Goal: Information Seeking & Learning: Learn about a topic

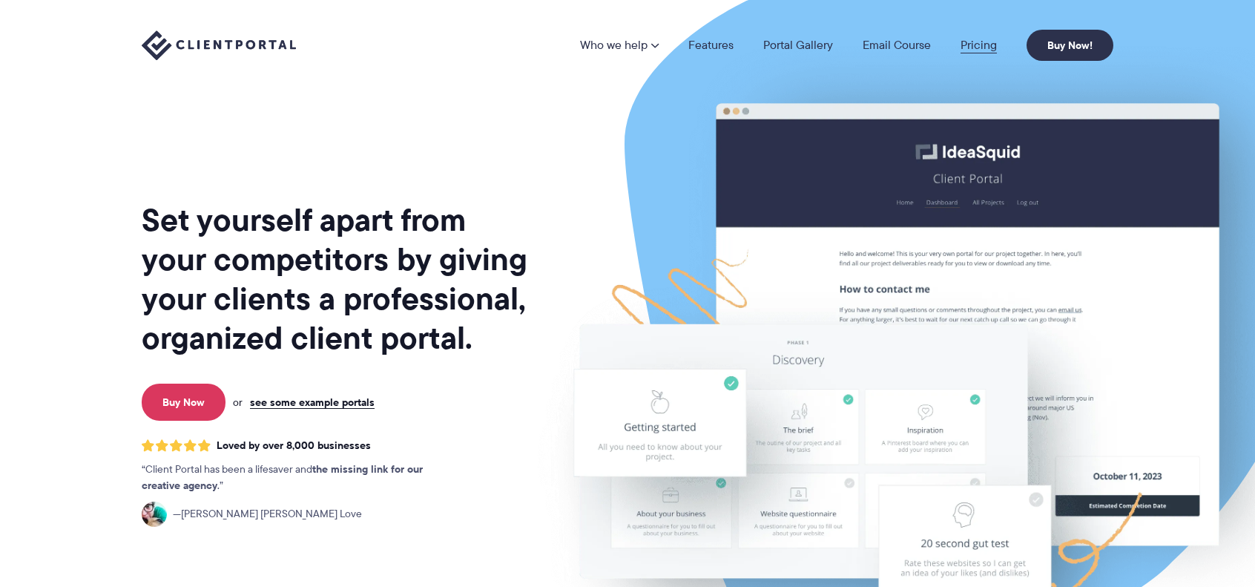
click at [983, 45] on link "Pricing" at bounding box center [979, 45] width 36 height 12
click at [978, 40] on link "Pricing" at bounding box center [979, 45] width 36 height 12
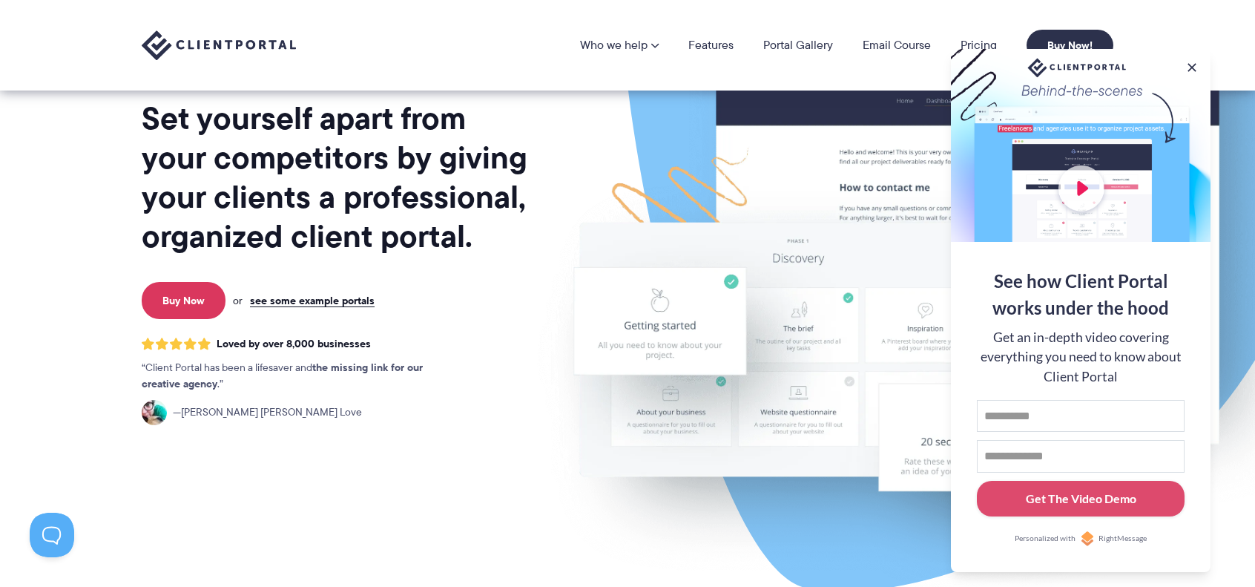
scroll to position [74, 0]
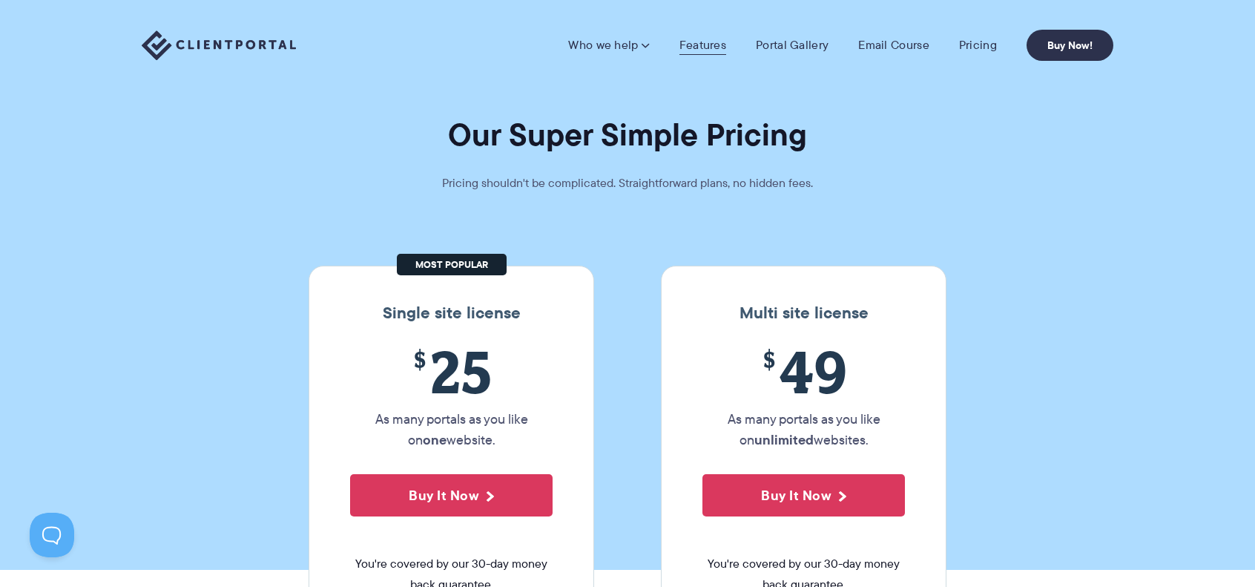
click at [703, 42] on link "Features" at bounding box center [703, 45] width 47 height 15
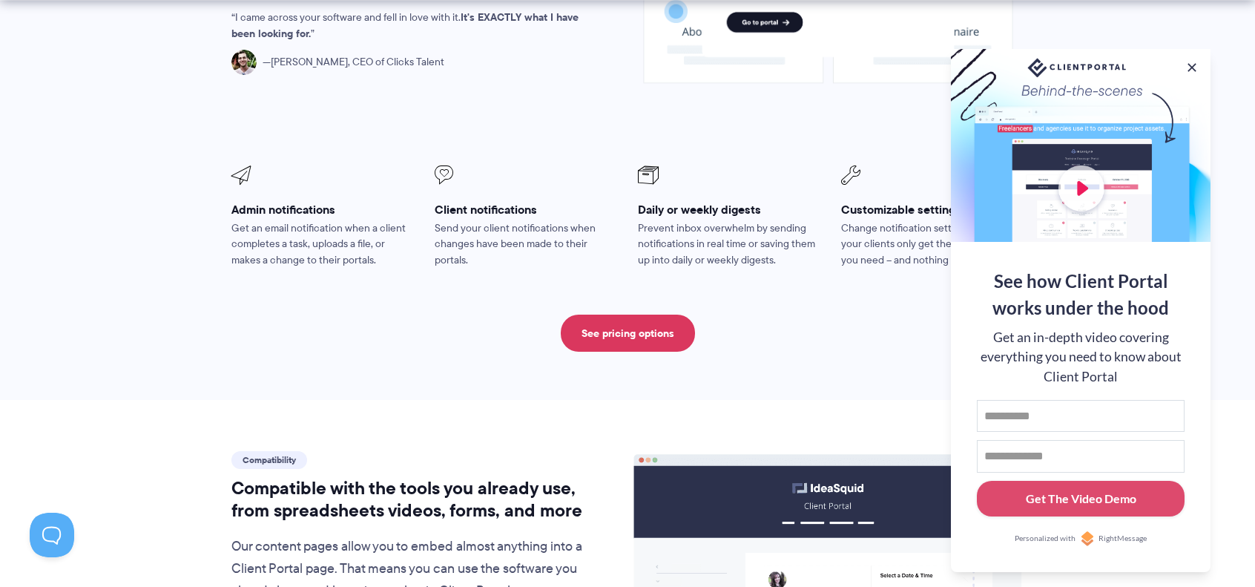
scroll to position [1335, 0]
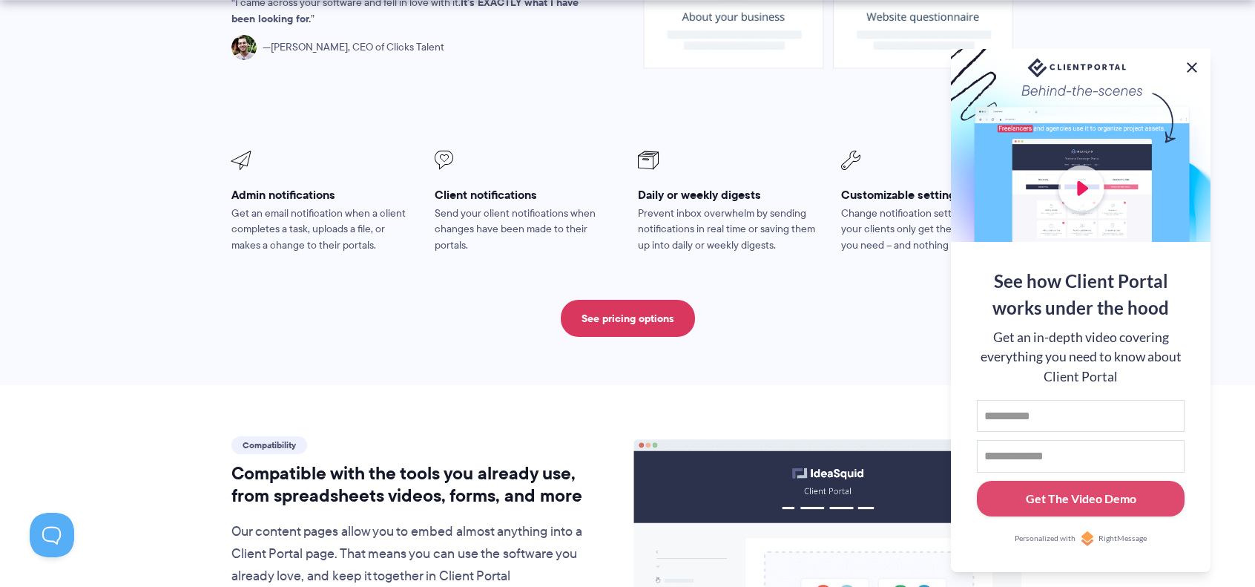
click at [1190, 65] on button at bounding box center [1192, 68] width 18 height 18
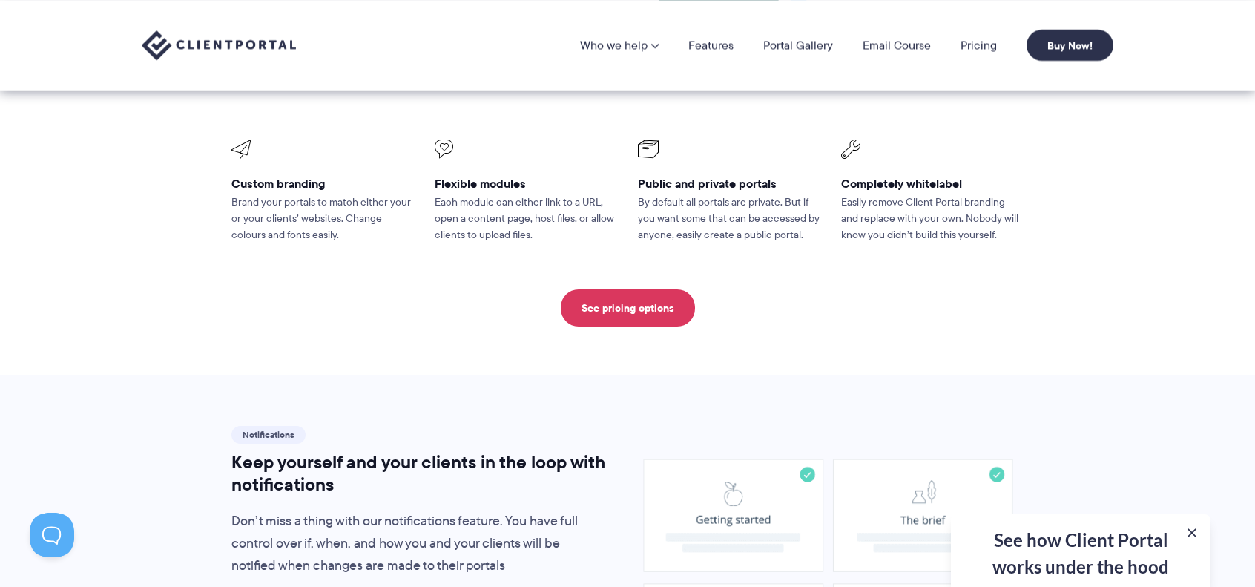
scroll to position [519, 0]
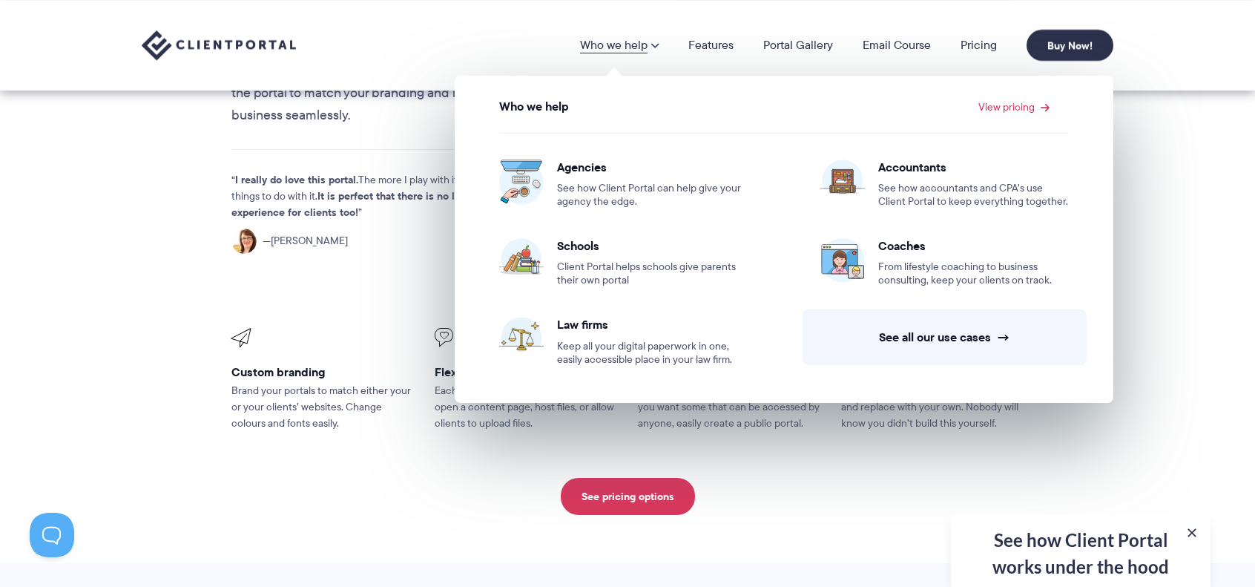
click at [657, 47] on span at bounding box center [654, 45] width 9 height 12
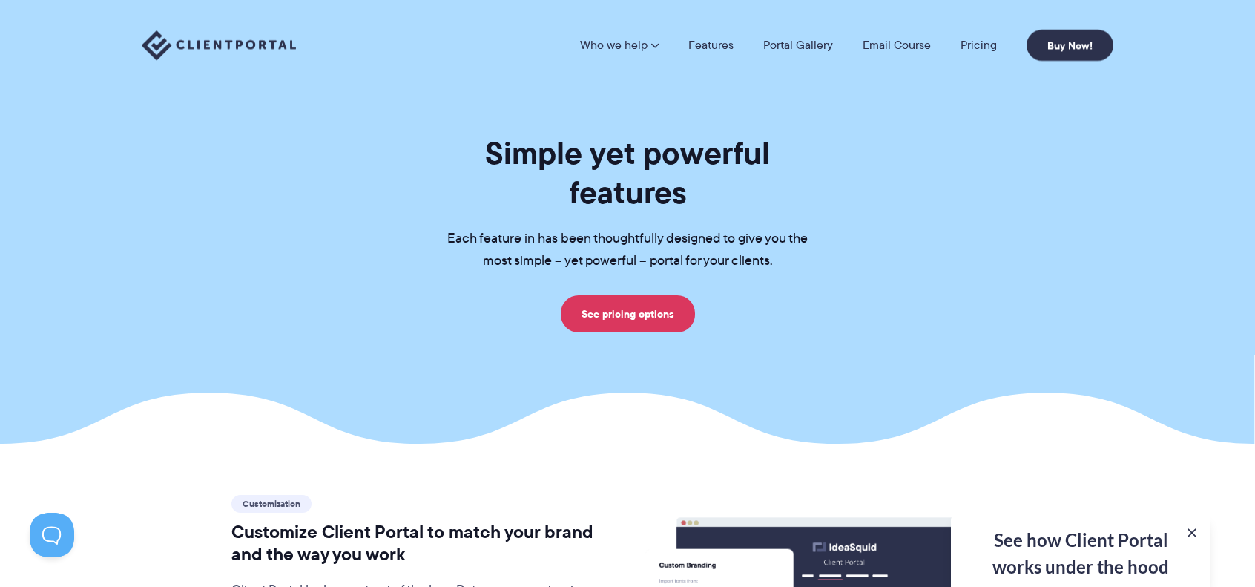
click at [657, 47] on span at bounding box center [654, 45] width 9 height 12
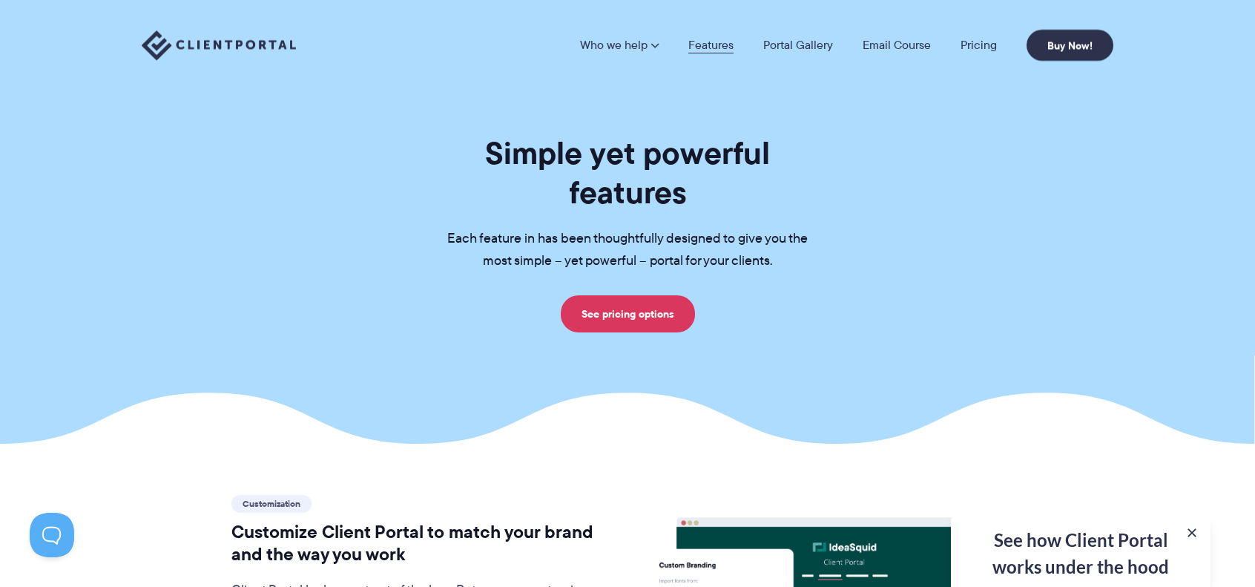
click at [714, 42] on link "Features" at bounding box center [710, 45] width 45 height 12
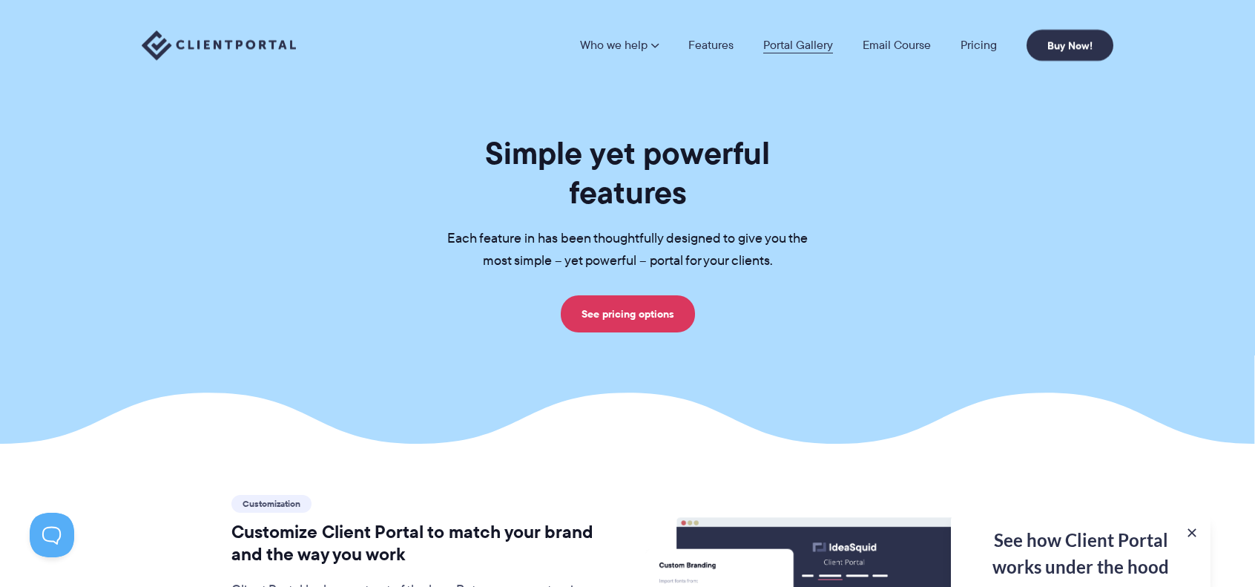
click at [776, 43] on link "Portal Gallery" at bounding box center [798, 45] width 70 height 12
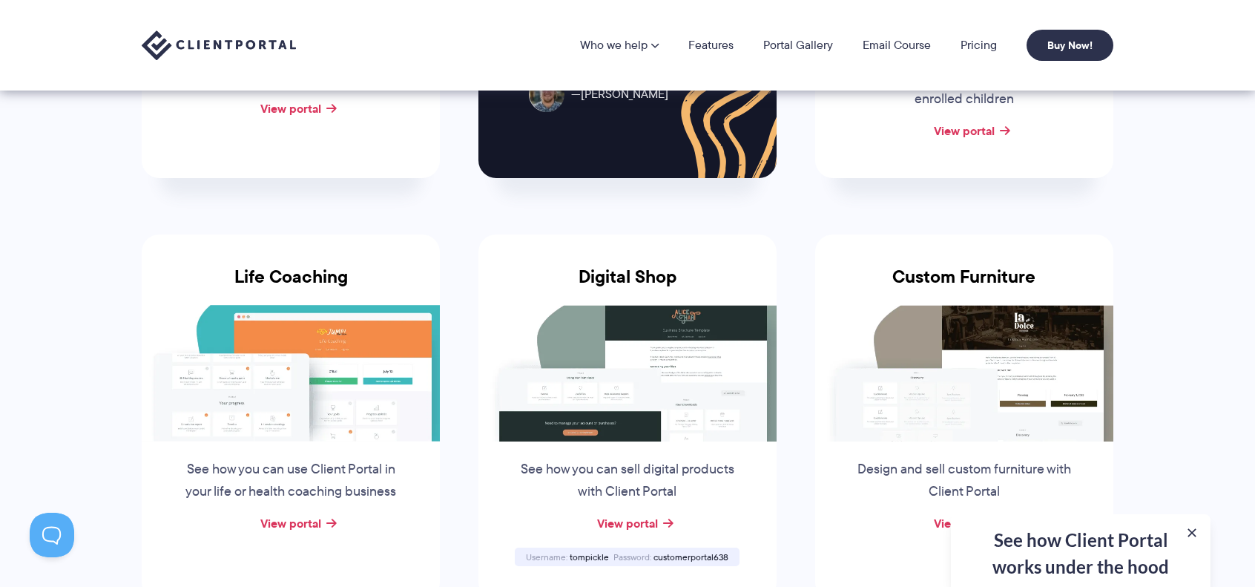
scroll to position [890, 0]
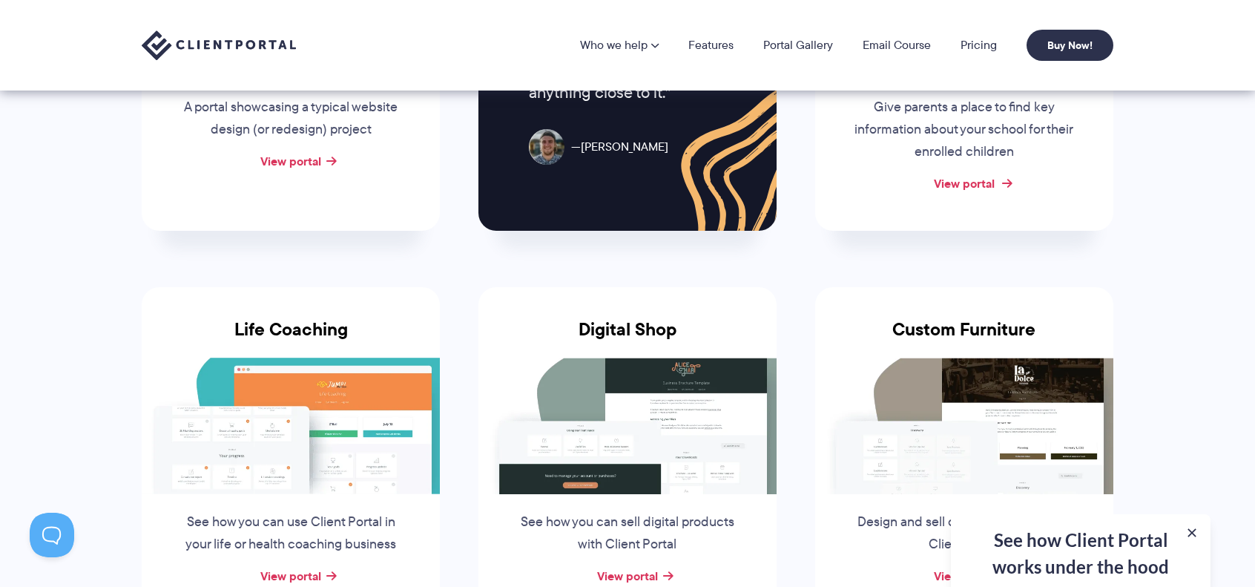
click at [993, 177] on link "View portal" at bounding box center [964, 183] width 61 height 18
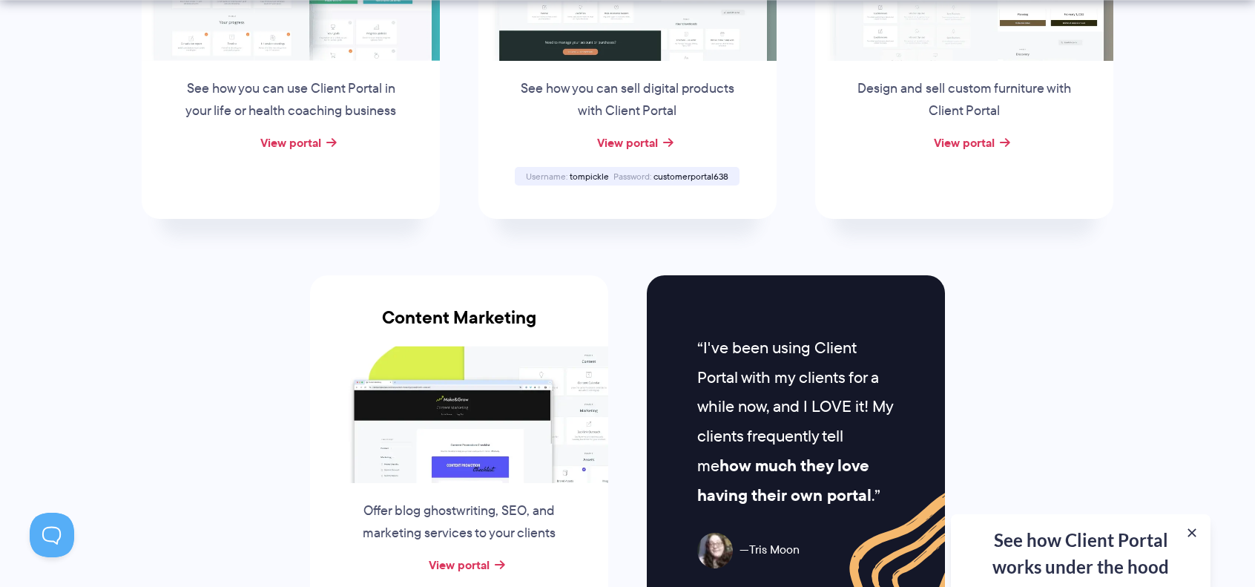
scroll to position [1410, 0]
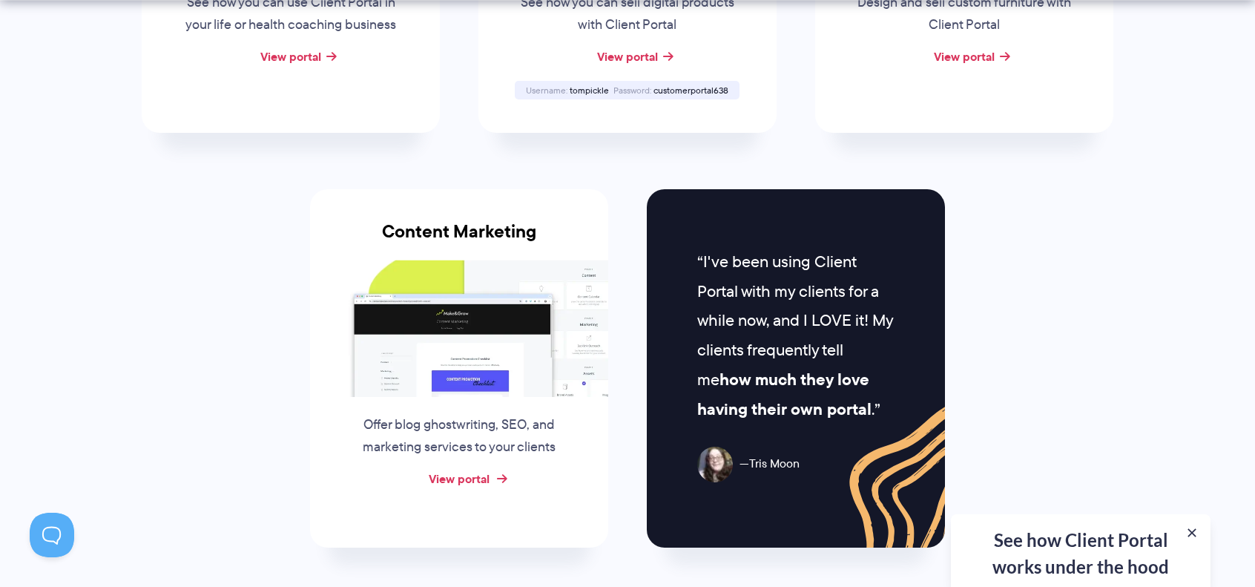
click at [476, 470] on link "View portal" at bounding box center [459, 479] width 61 height 18
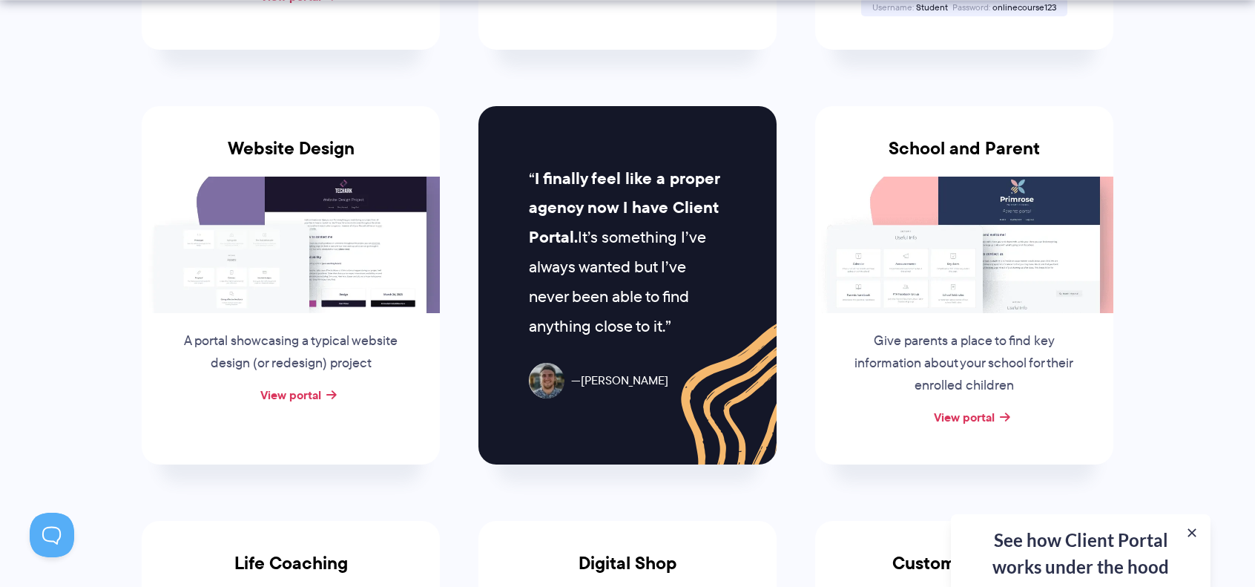
scroll to position [742, 0]
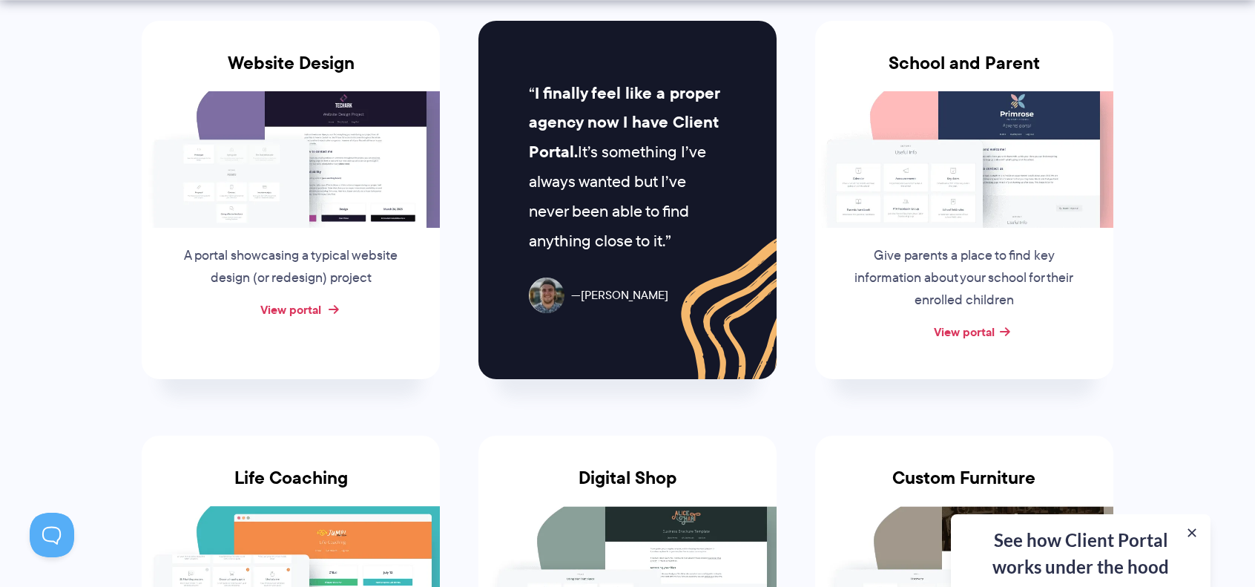
click at [276, 300] on link "View portal" at bounding box center [290, 309] width 61 height 18
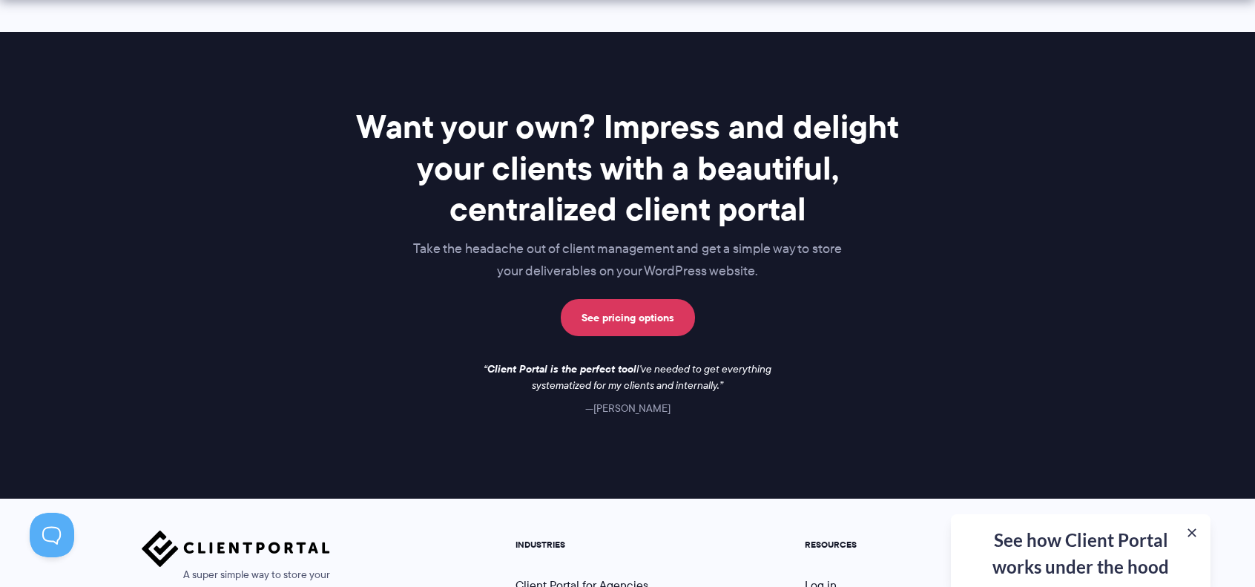
scroll to position [2077, 0]
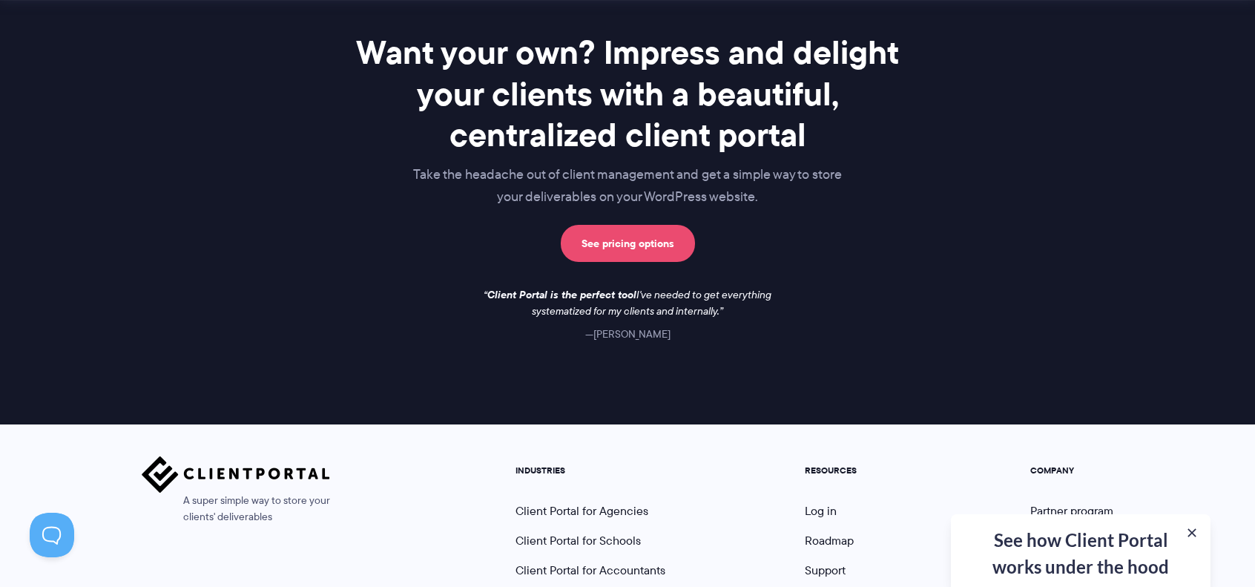
click at [665, 246] on link "See pricing options" at bounding box center [628, 243] width 134 height 37
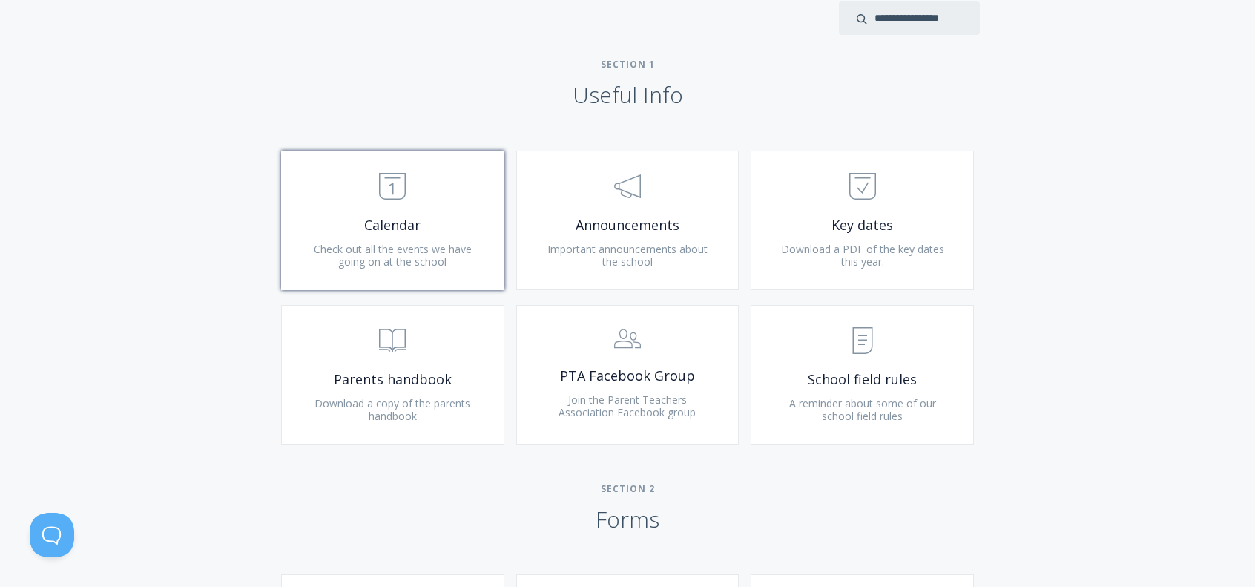
scroll to position [594, 0]
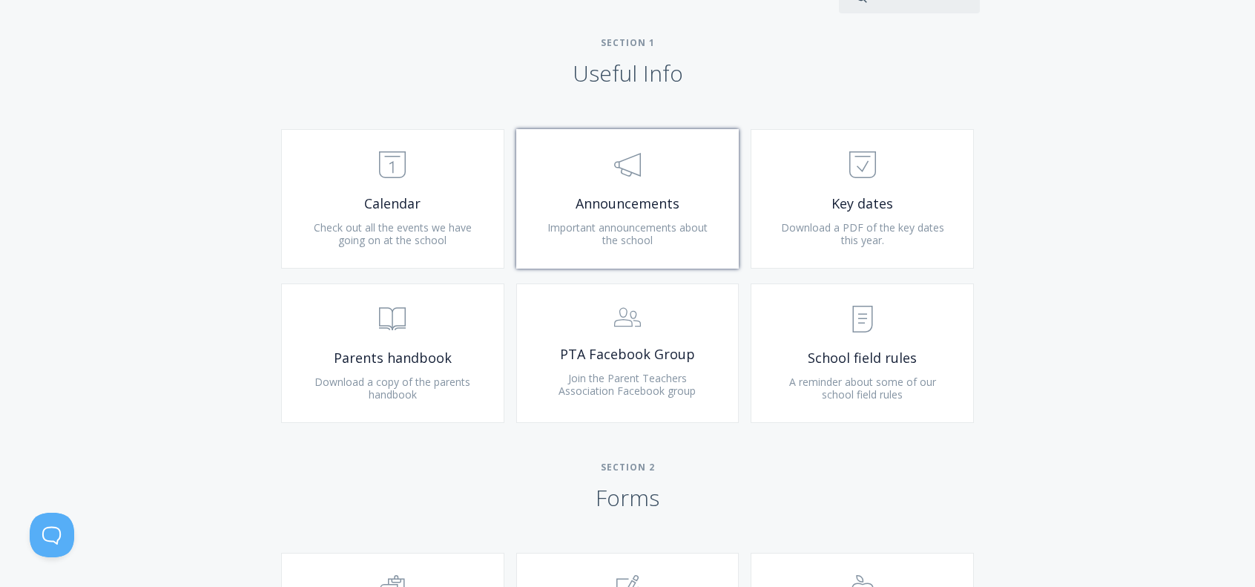
click at [607, 204] on span "Announcements" at bounding box center [627, 203] width 177 height 17
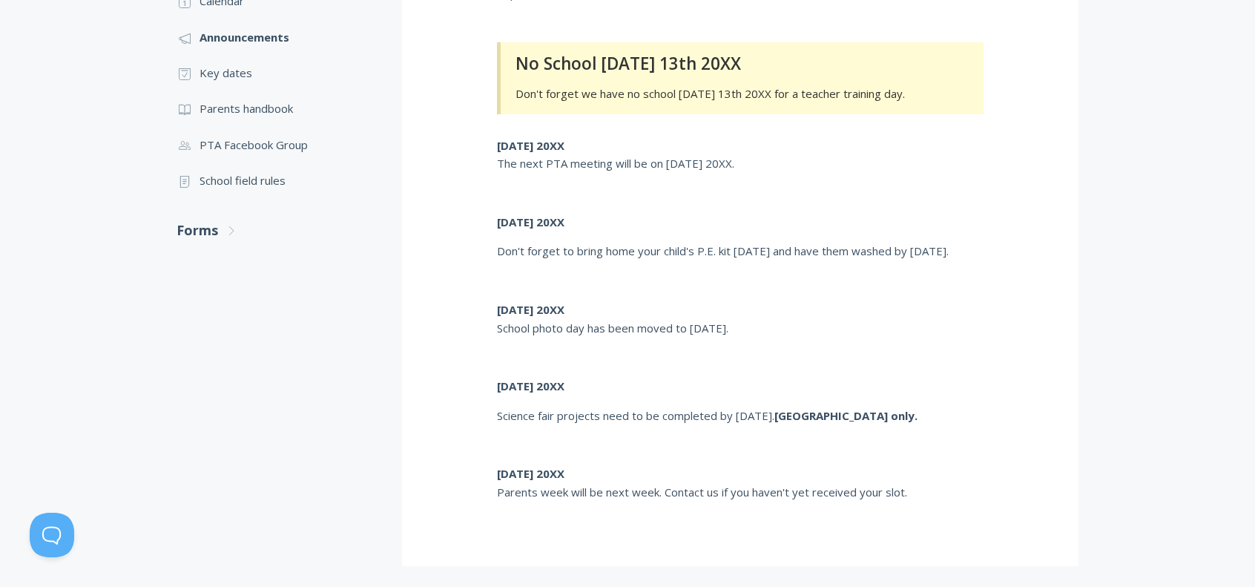
scroll to position [297, 0]
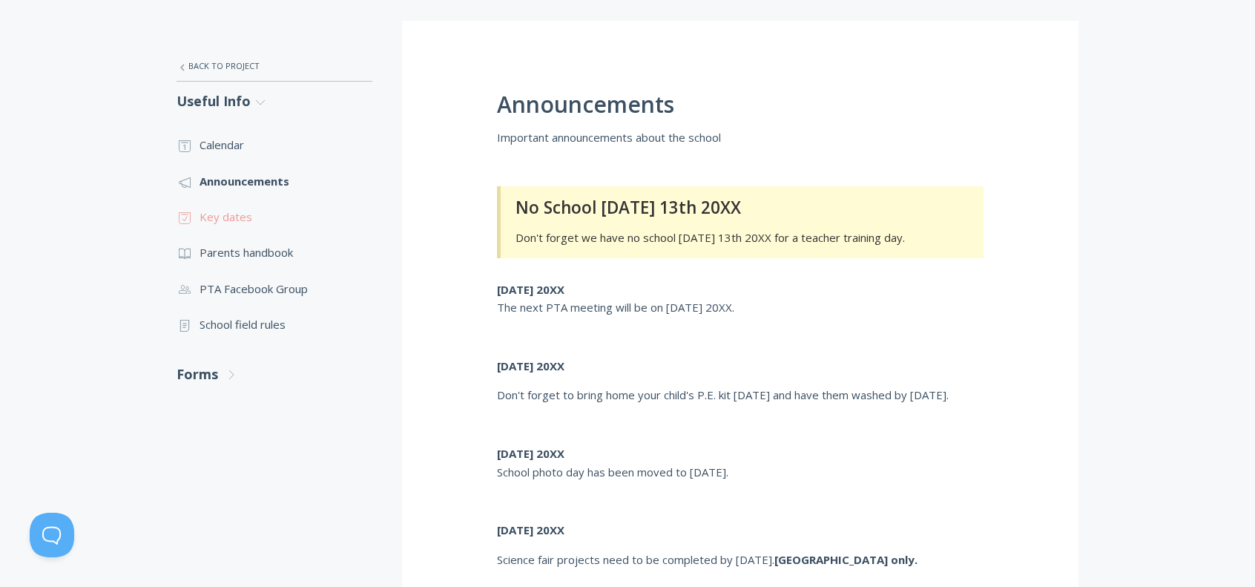
click at [234, 219] on link ".st0{fill:none;stroke:#000000;stroke-width:2;stroke-miterlimit:10;} Untitled-18…" at bounding box center [275, 217] width 196 height 36
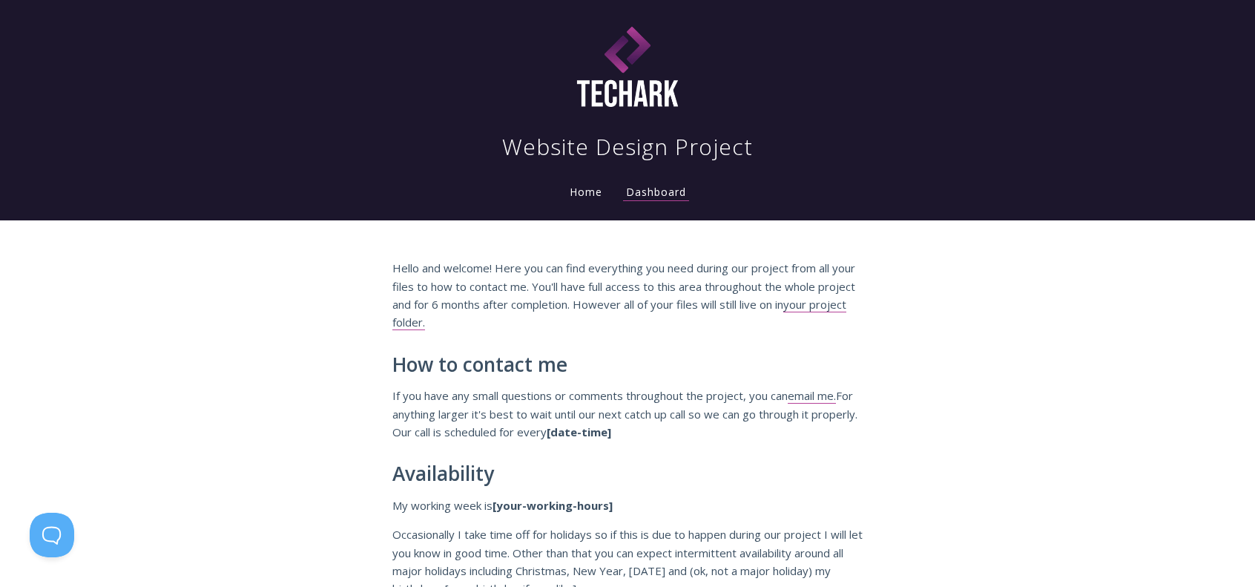
click at [591, 198] on link "Home" at bounding box center [586, 192] width 39 height 14
